Goal: Information Seeking & Learning: Learn about a topic

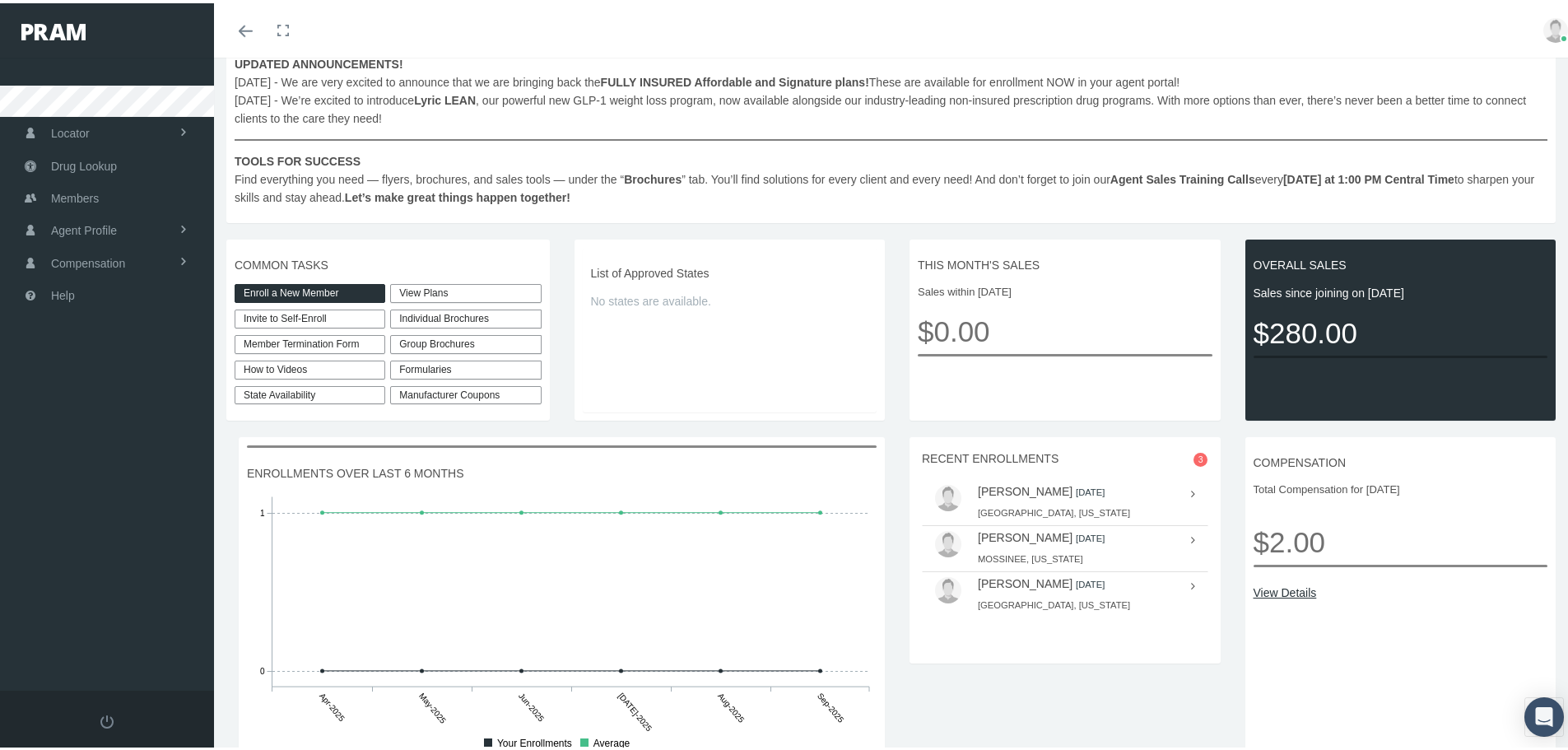
scroll to position [247, 0]
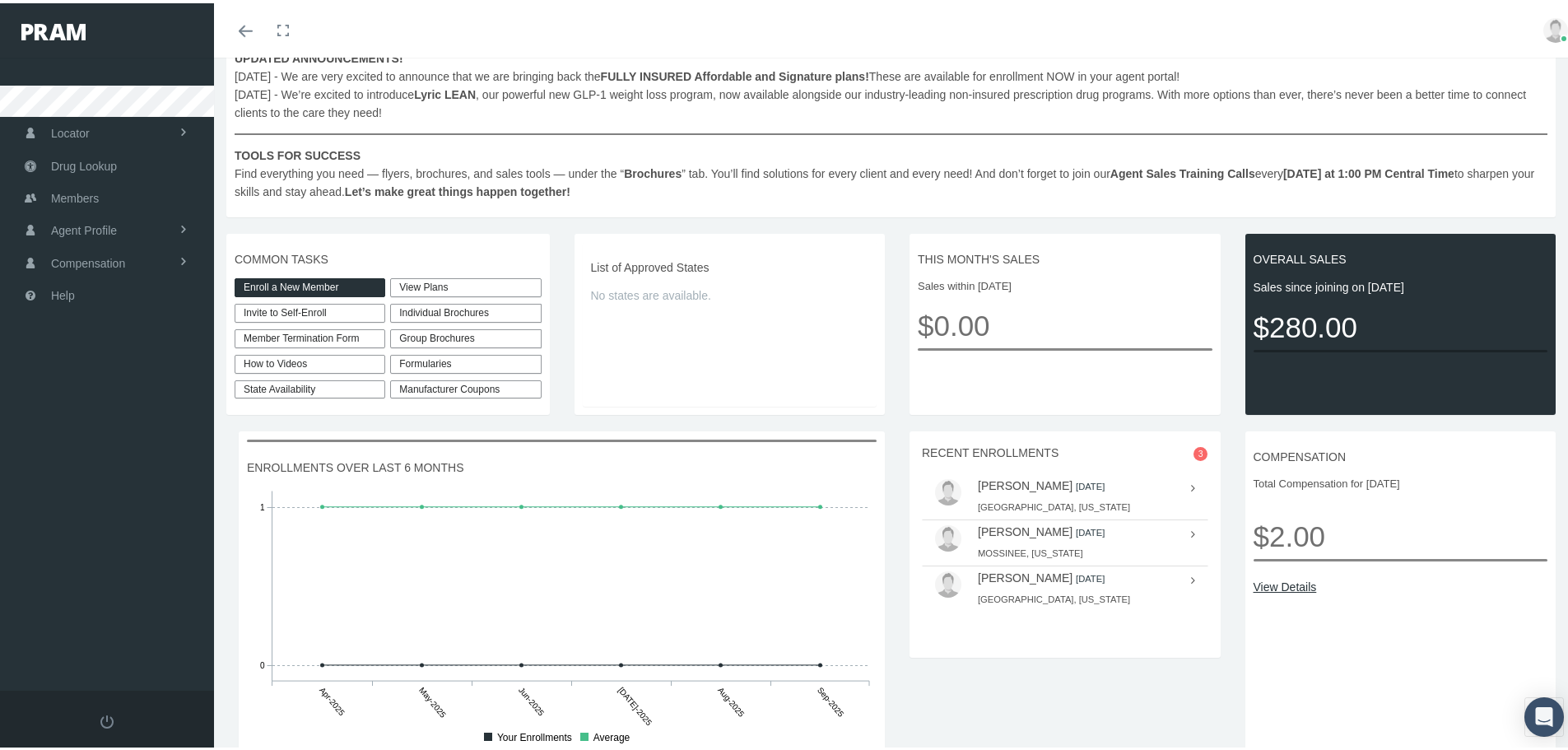
click at [467, 284] on link "View Plans" at bounding box center [465, 284] width 150 height 19
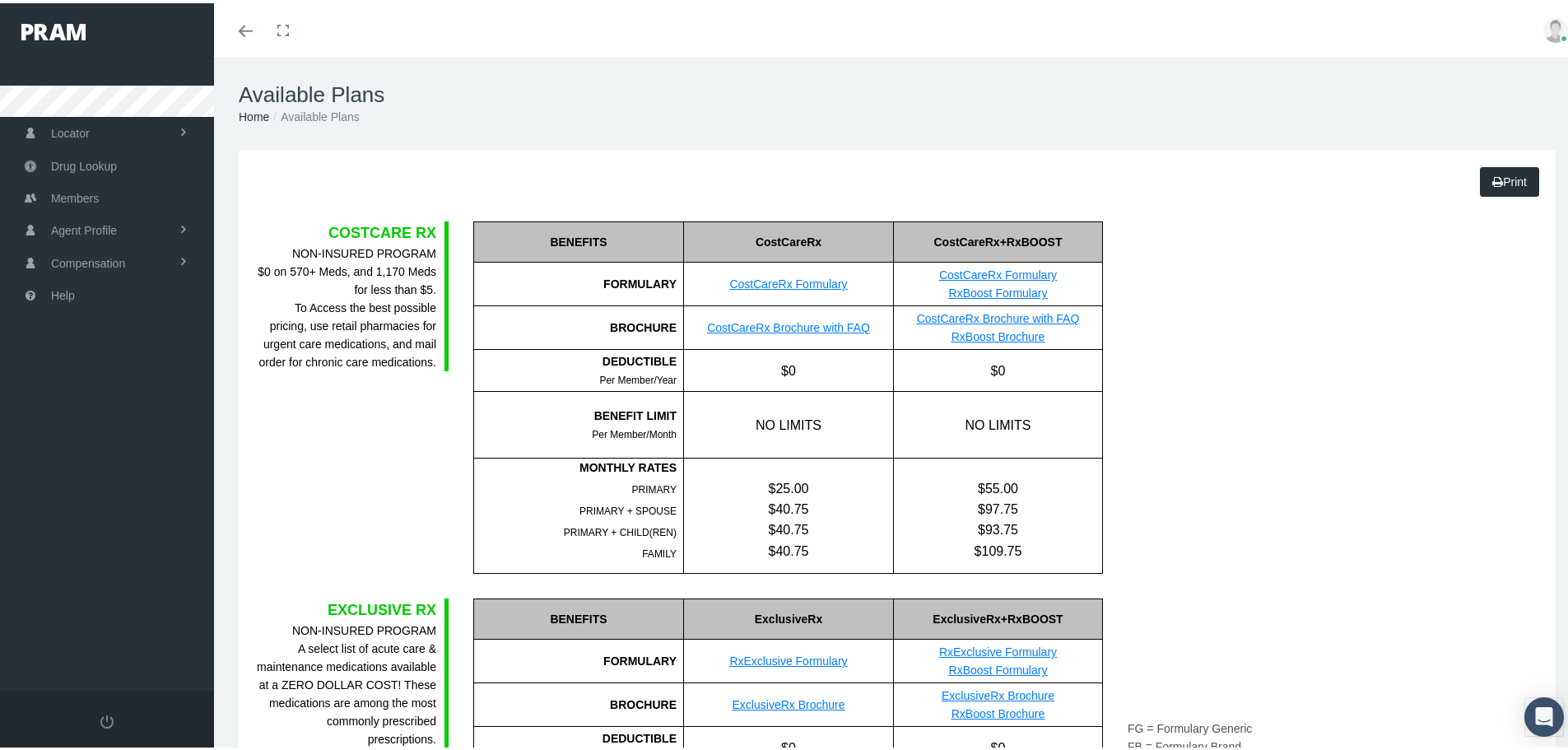
click at [812, 278] on link "CostCareRx Formulary" at bounding box center [788, 281] width 118 height 13
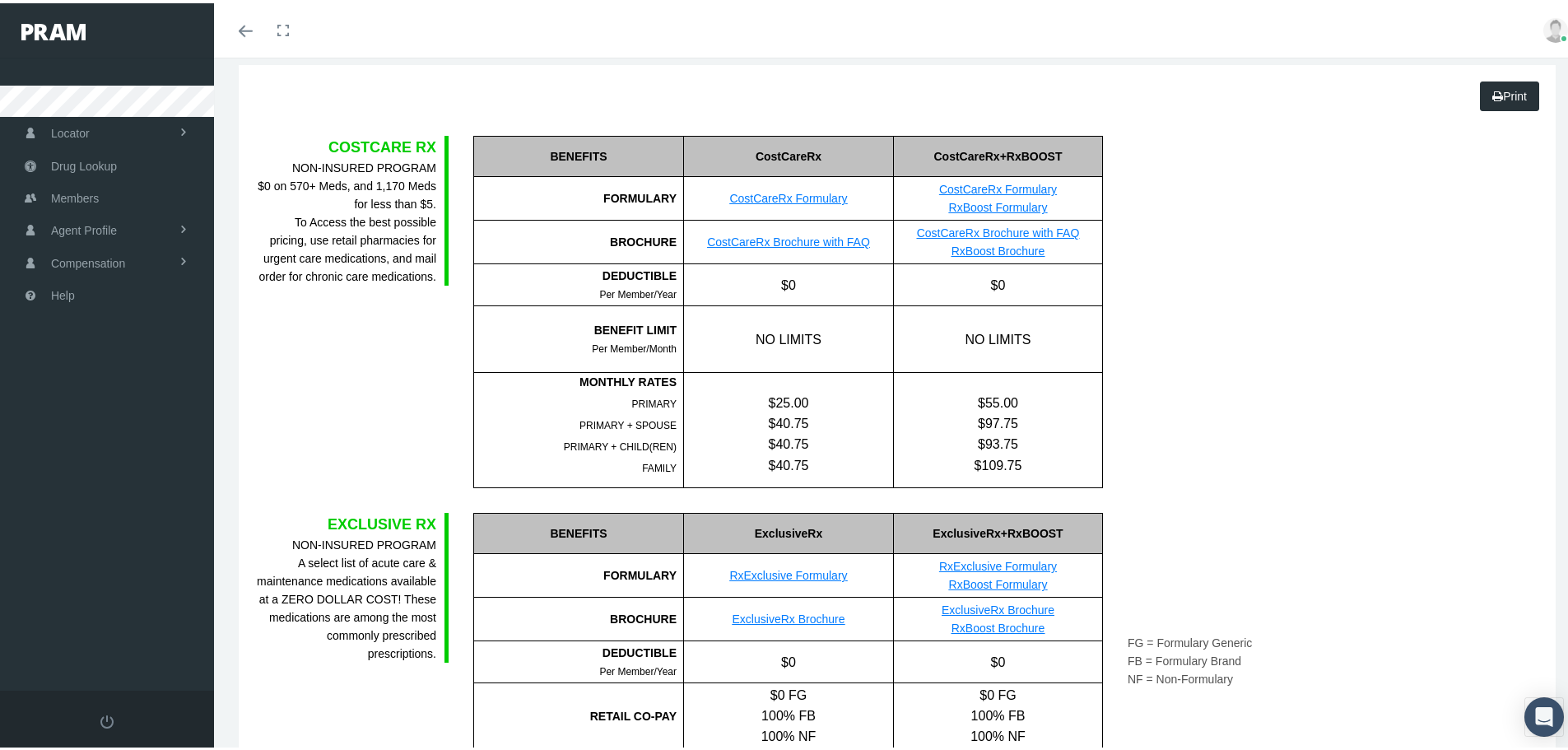
scroll to position [82, 0]
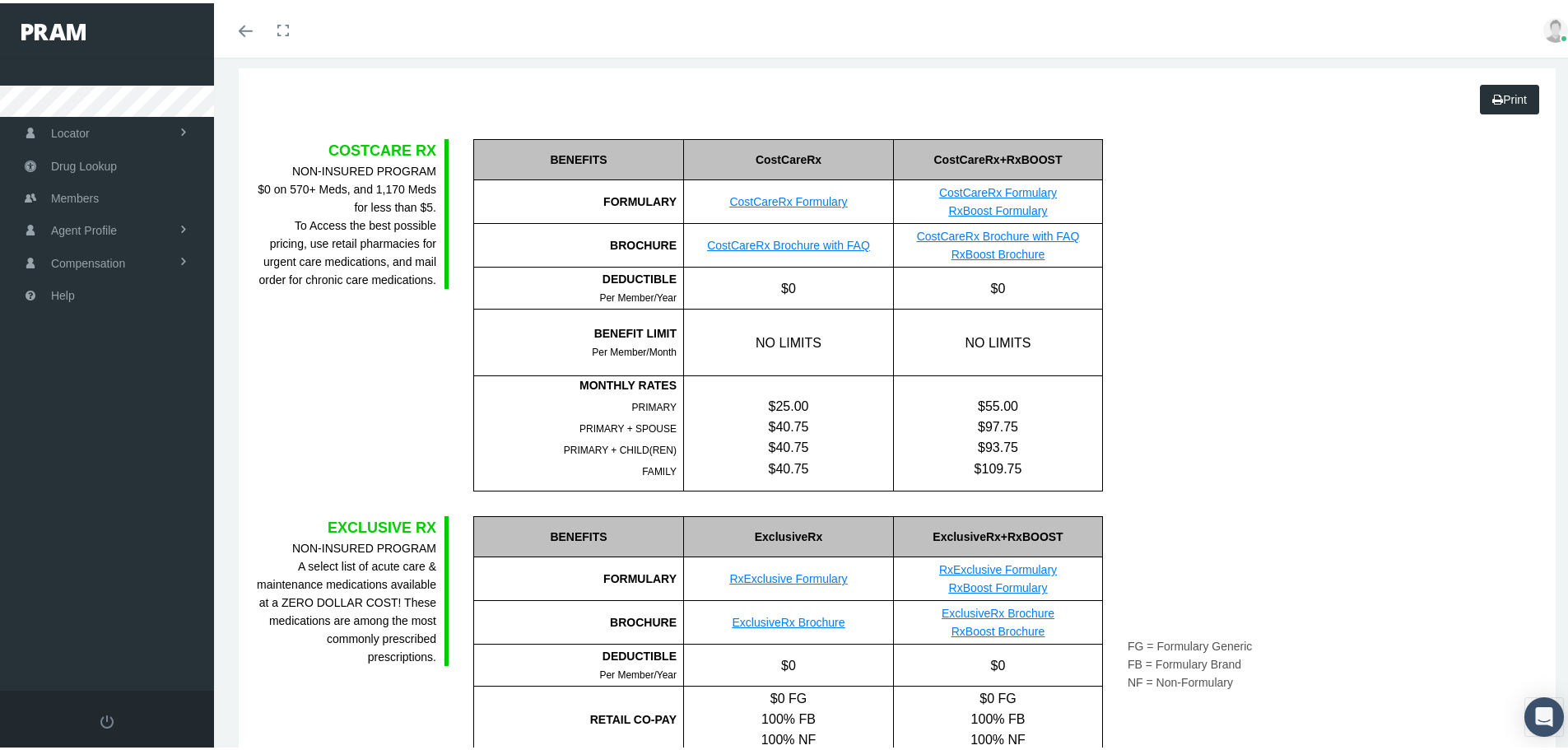
click at [804, 244] on link "CostCareRx Brochure with FAQ" at bounding box center [788, 242] width 163 height 13
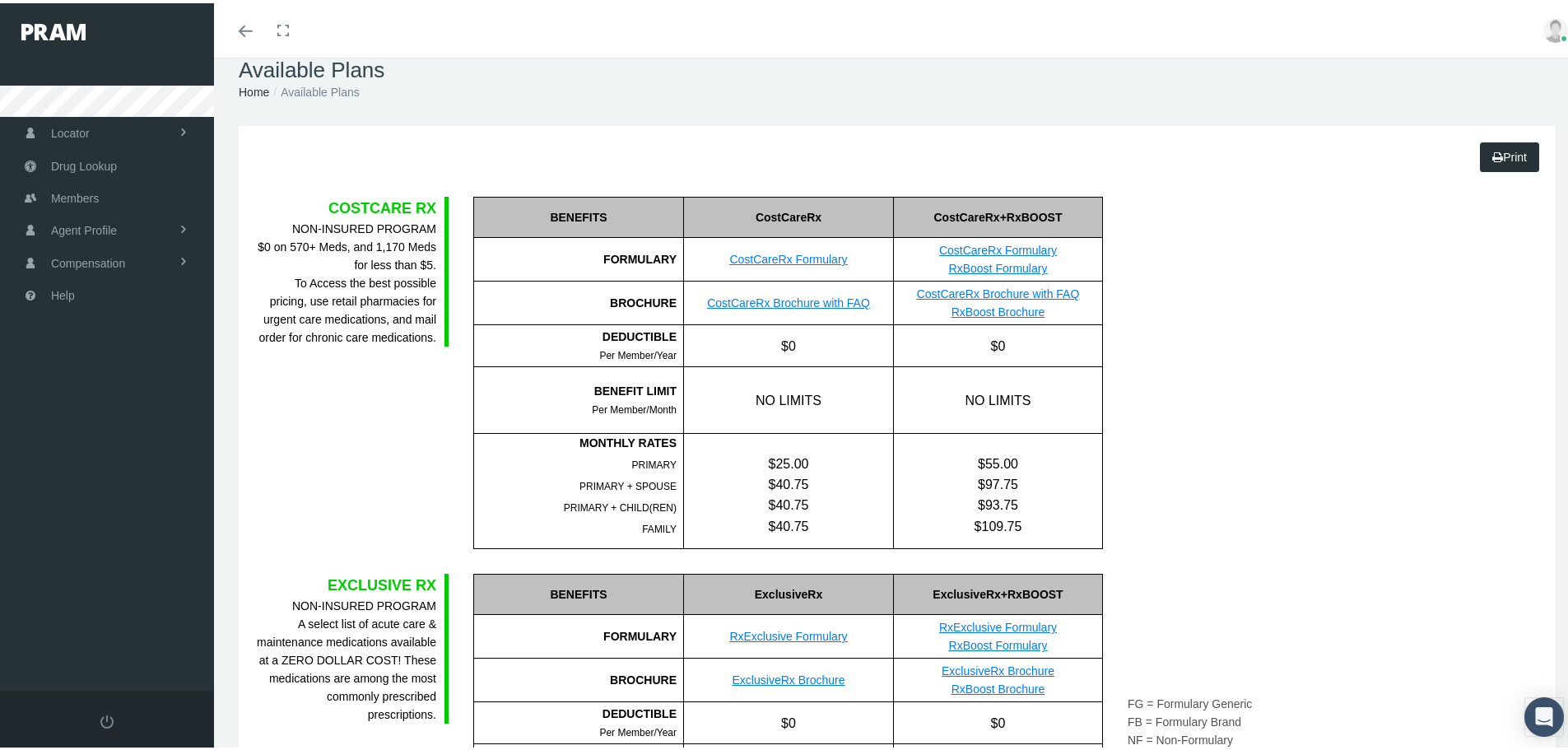
scroll to position [0, 0]
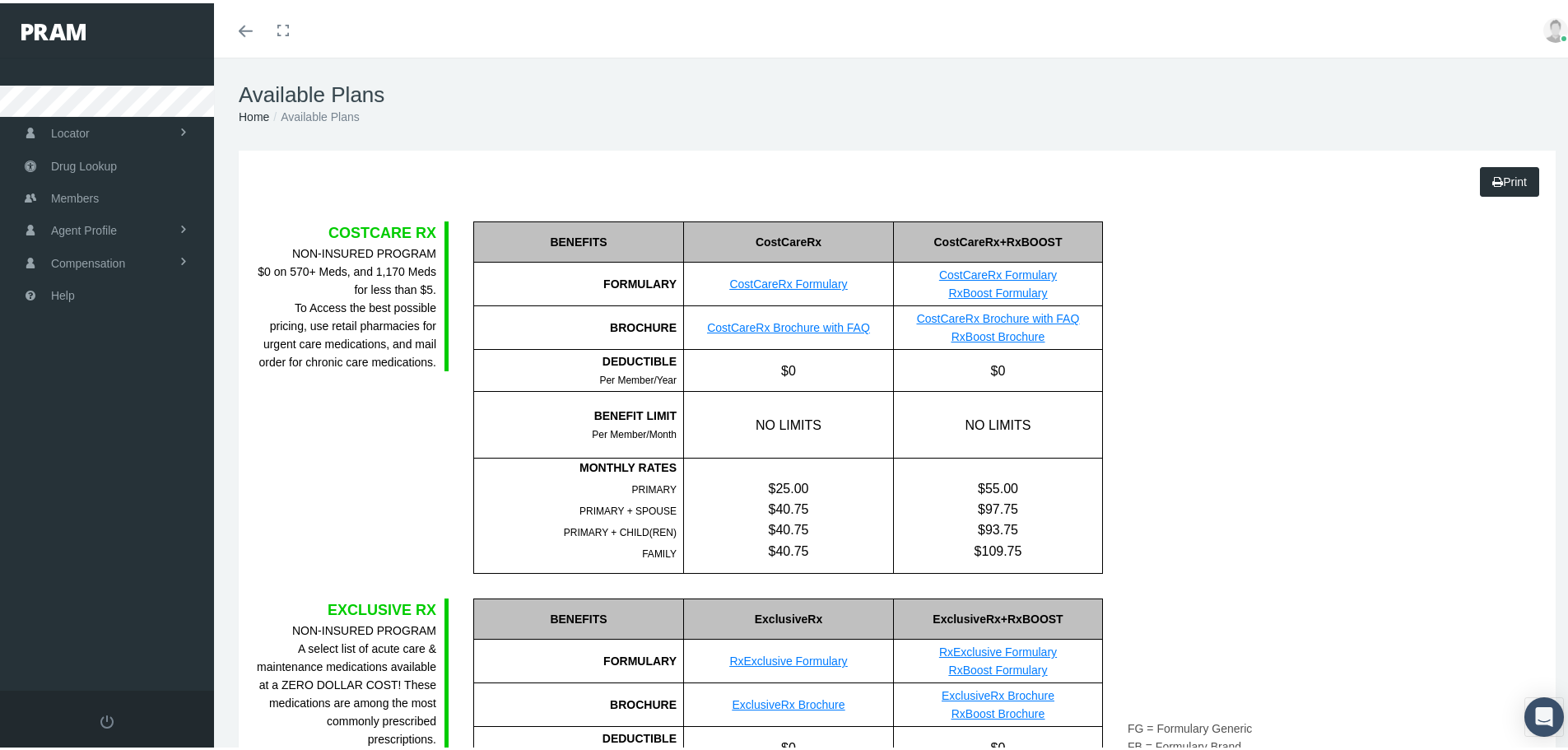
drag, startPoint x: 252, startPoint y: 32, endPoint x: 278, endPoint y: 89, distance: 62.6
click at [252, 32] on link "Toggle menubar" at bounding box center [245, 27] width 39 height 54
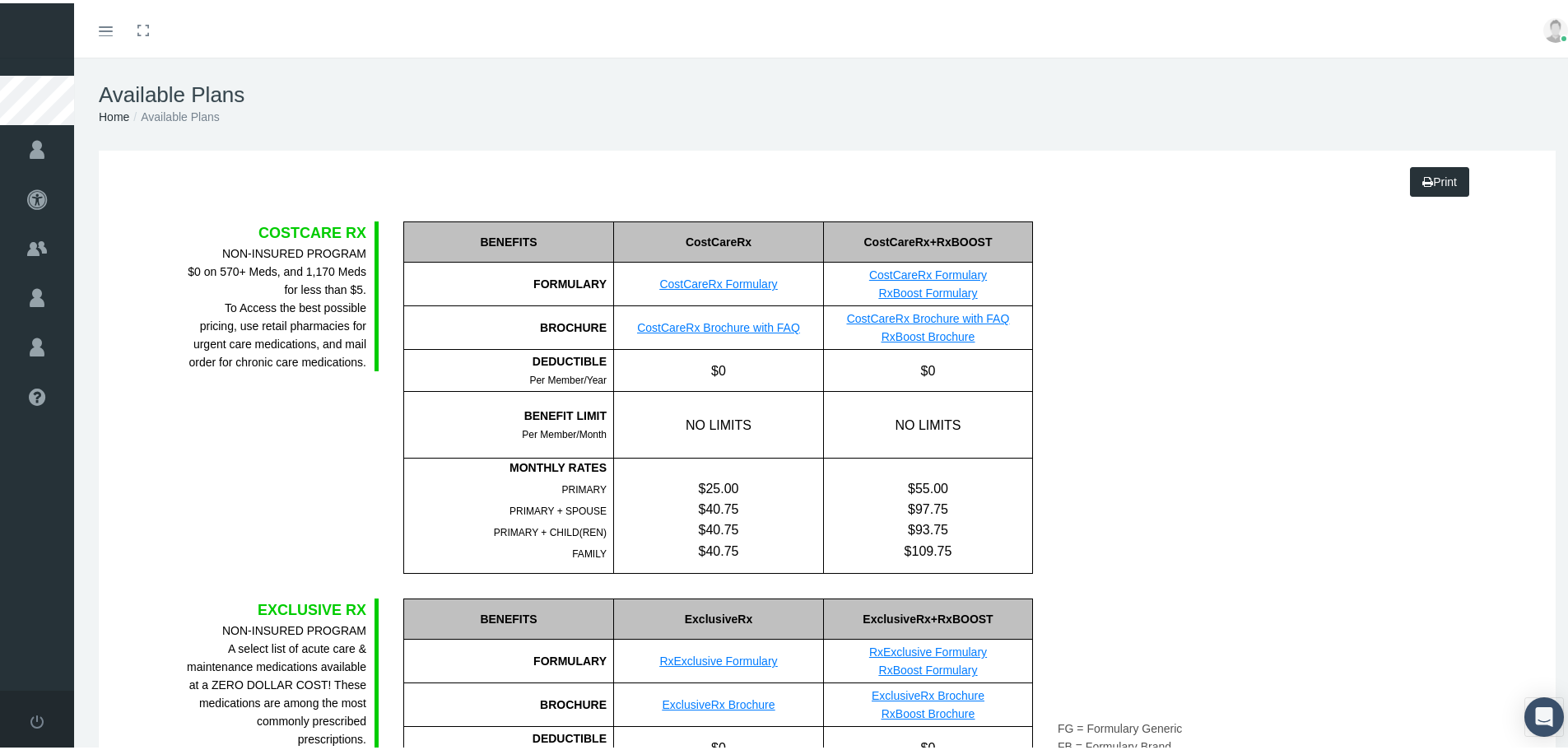
click at [108, 25] on icon "Toggle menubar" at bounding box center [106, 28] width 14 height 10
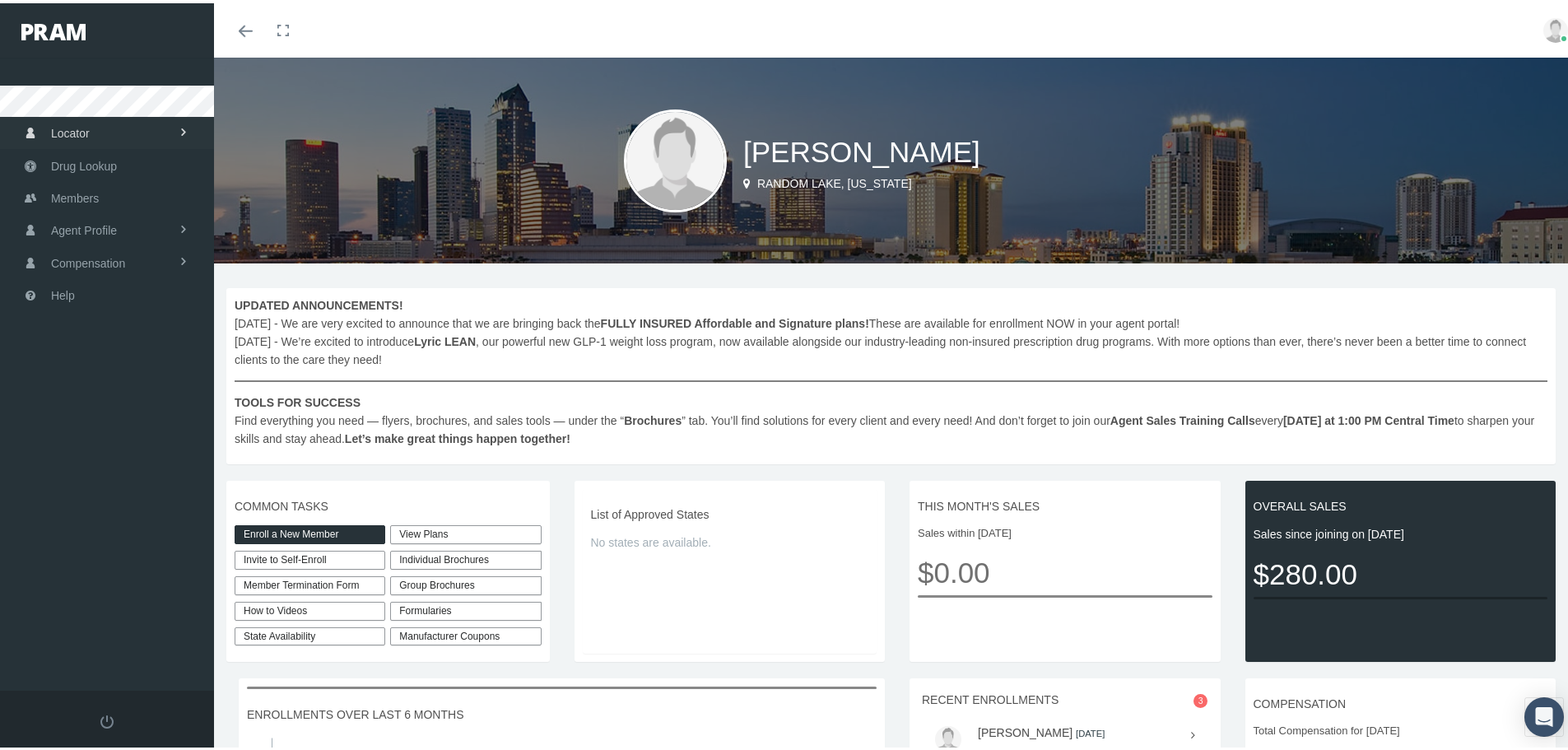
click at [167, 130] on link "Locator" at bounding box center [106, 130] width 214 height 32
click at [447, 529] on link "View Plans" at bounding box center [465, 531] width 150 height 19
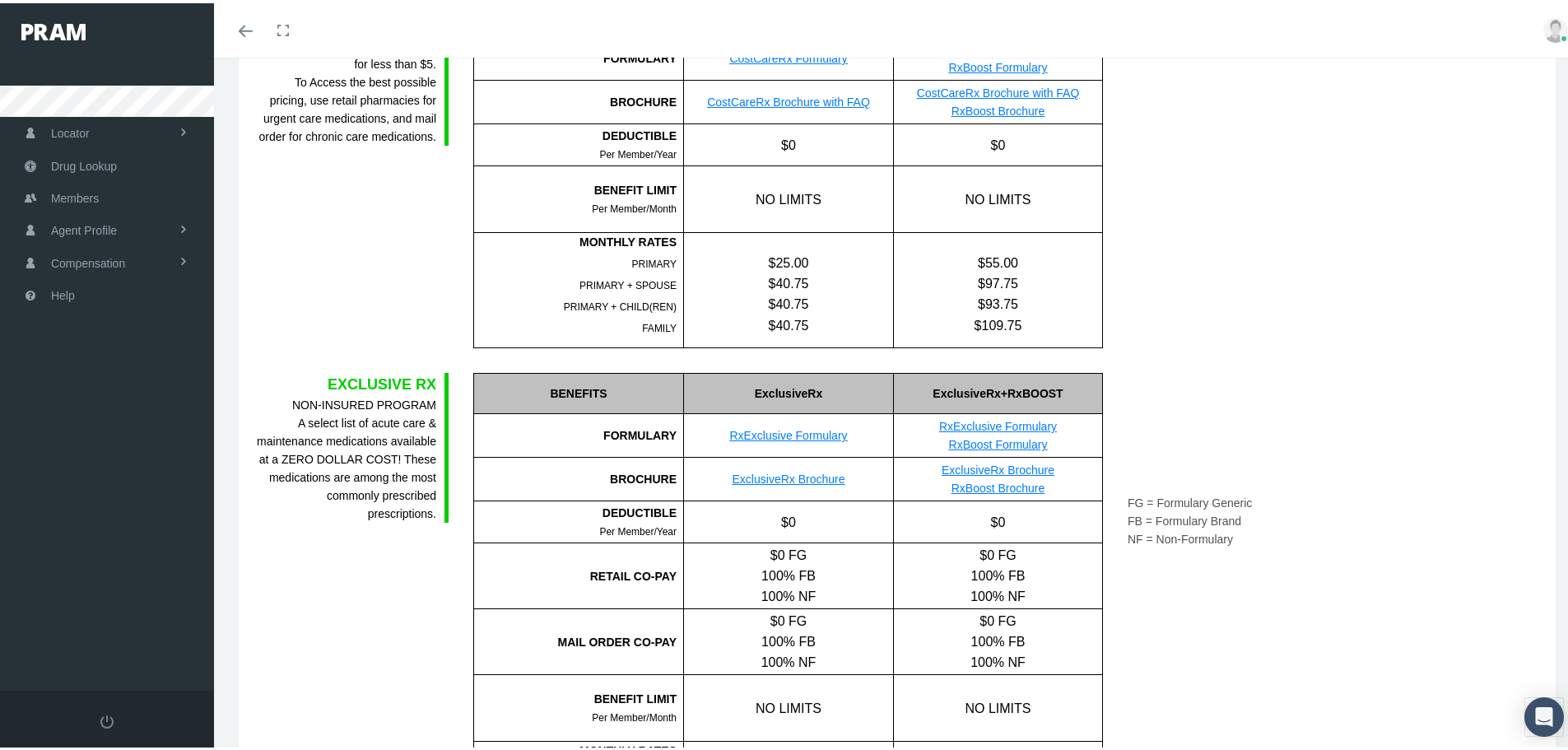
scroll to position [247, 0]
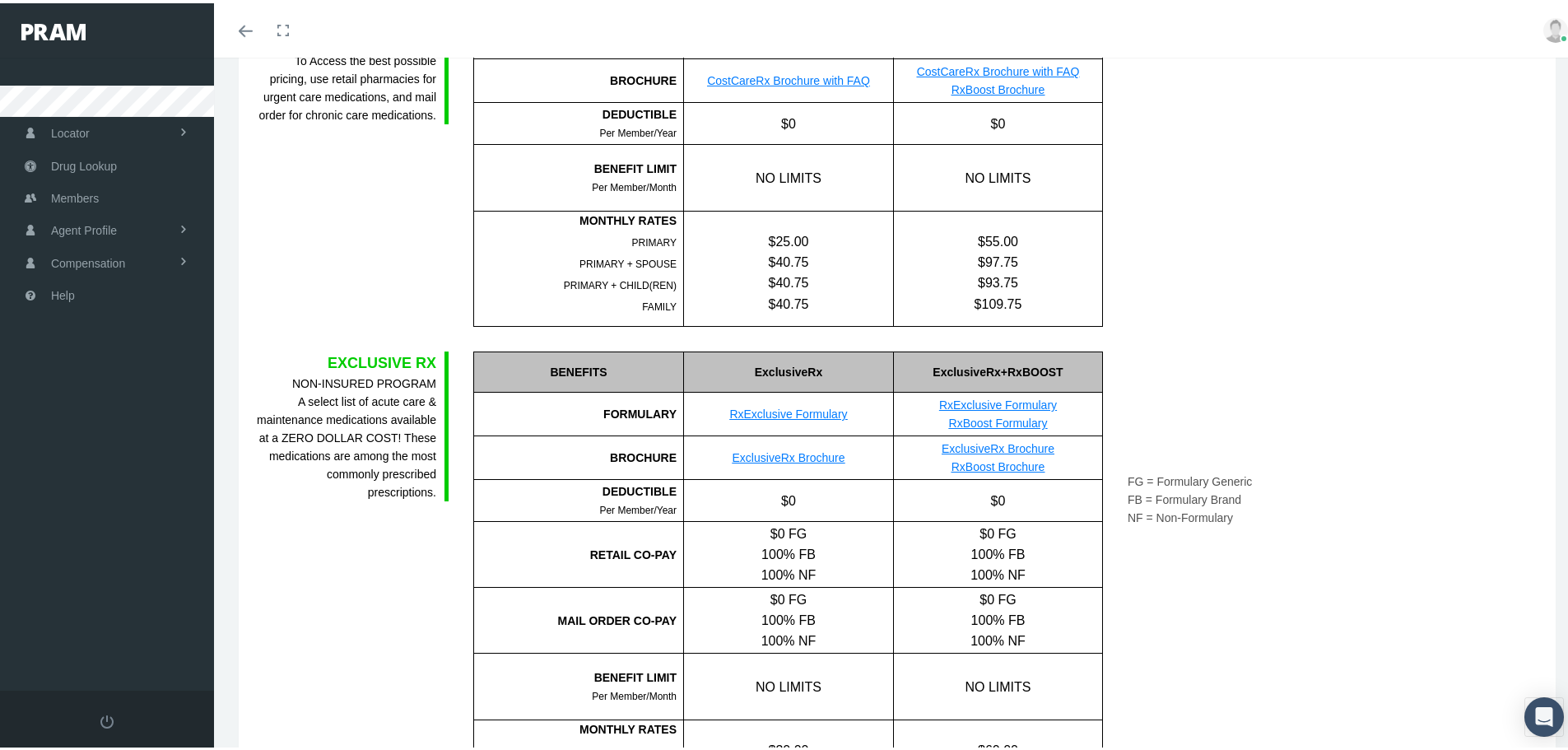
click at [1515, 249] on div "COSTCARE RX NON-INSURED PROGRAM $0 on 570+ Meds, and 1,170 Meds for less than $…" at bounding box center [897, 147] width 1309 height 353
